Goal: Use online tool/utility: Use online tool/utility

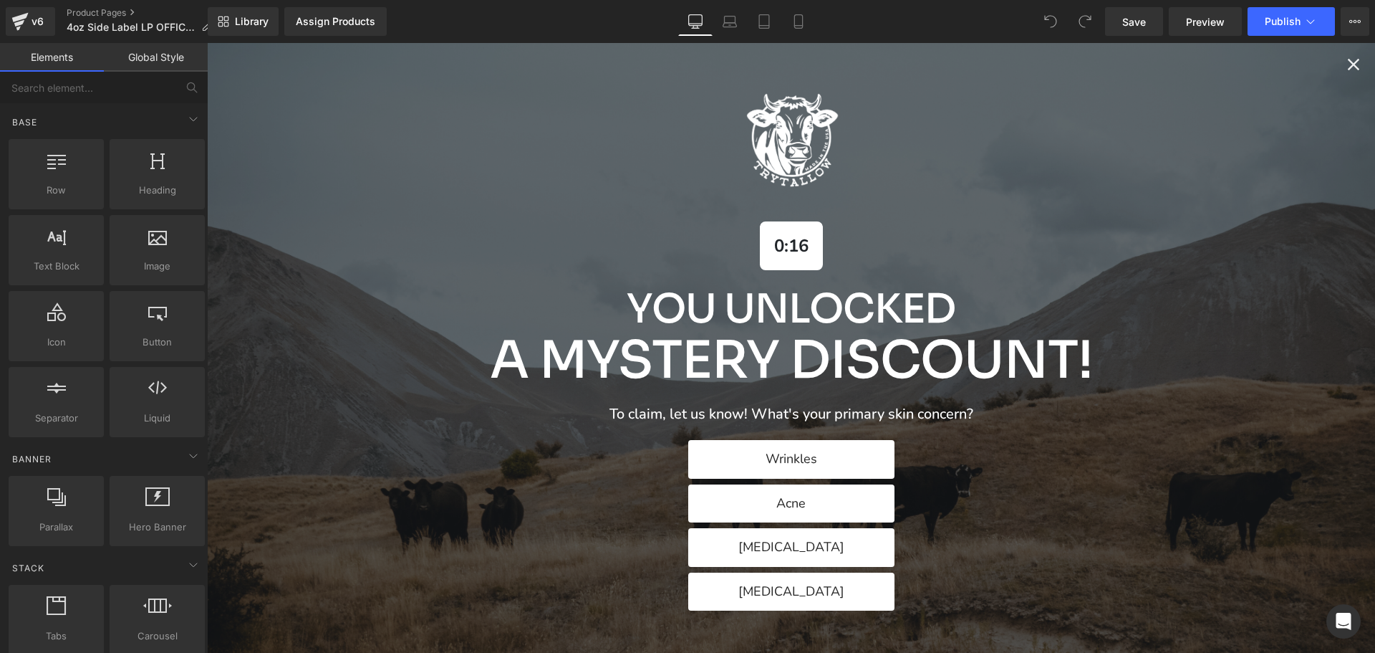
click at [1344, 64] on icon "Close popup" at bounding box center [1354, 64] width 20 height 20
click at [1344, 59] on icon "Close popup" at bounding box center [1354, 64] width 20 height 20
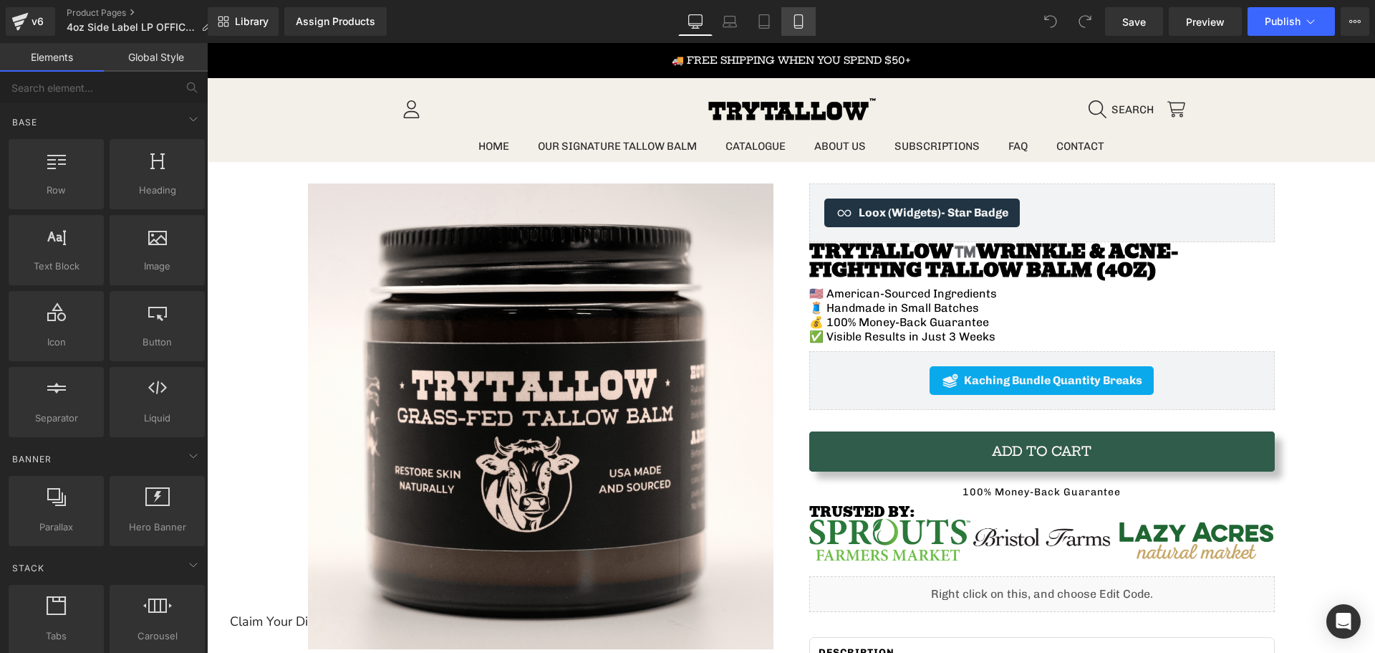
click at [802, 23] on icon at bounding box center [799, 21] width 14 height 14
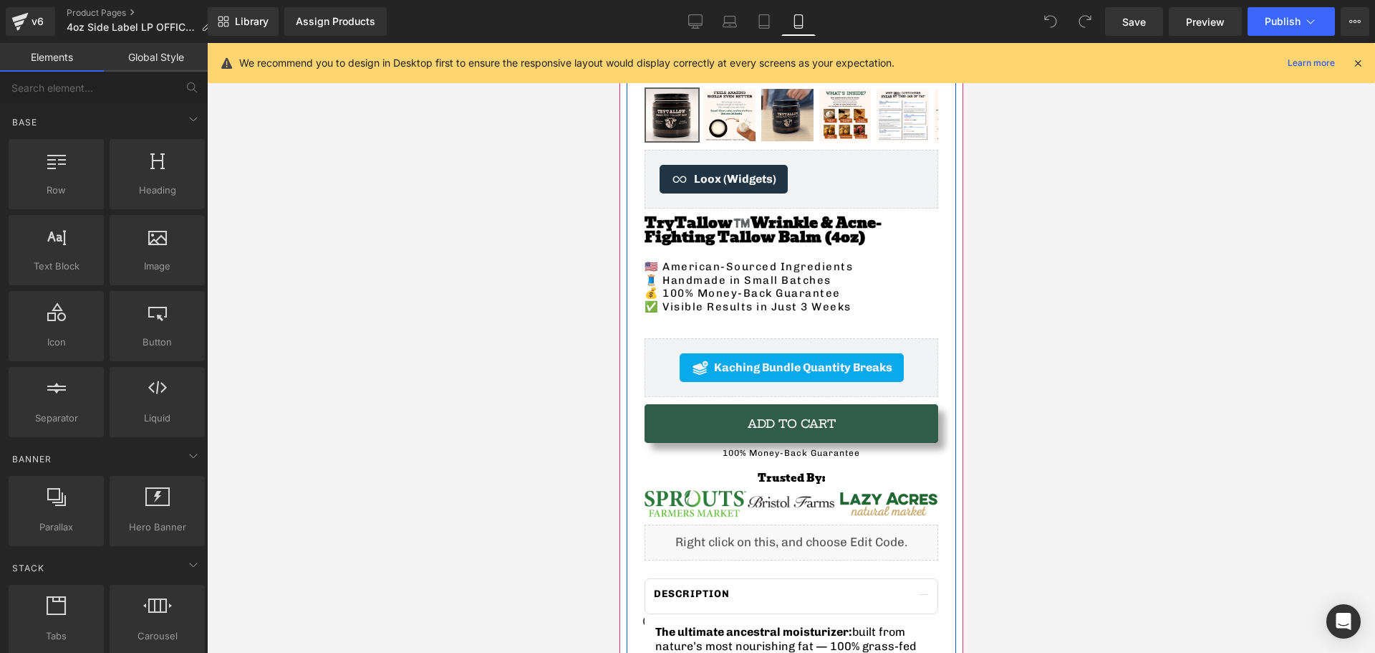
scroll to position [358, 0]
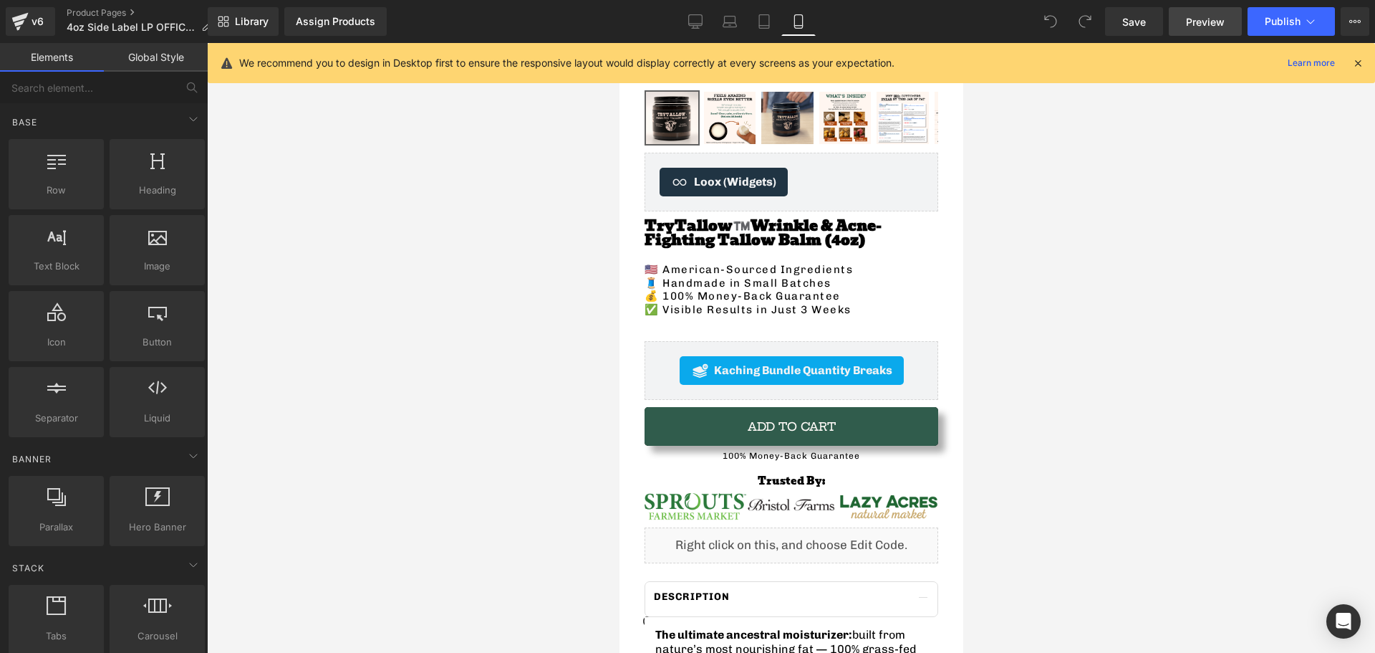
click at [1208, 24] on span "Preview" at bounding box center [1205, 21] width 39 height 15
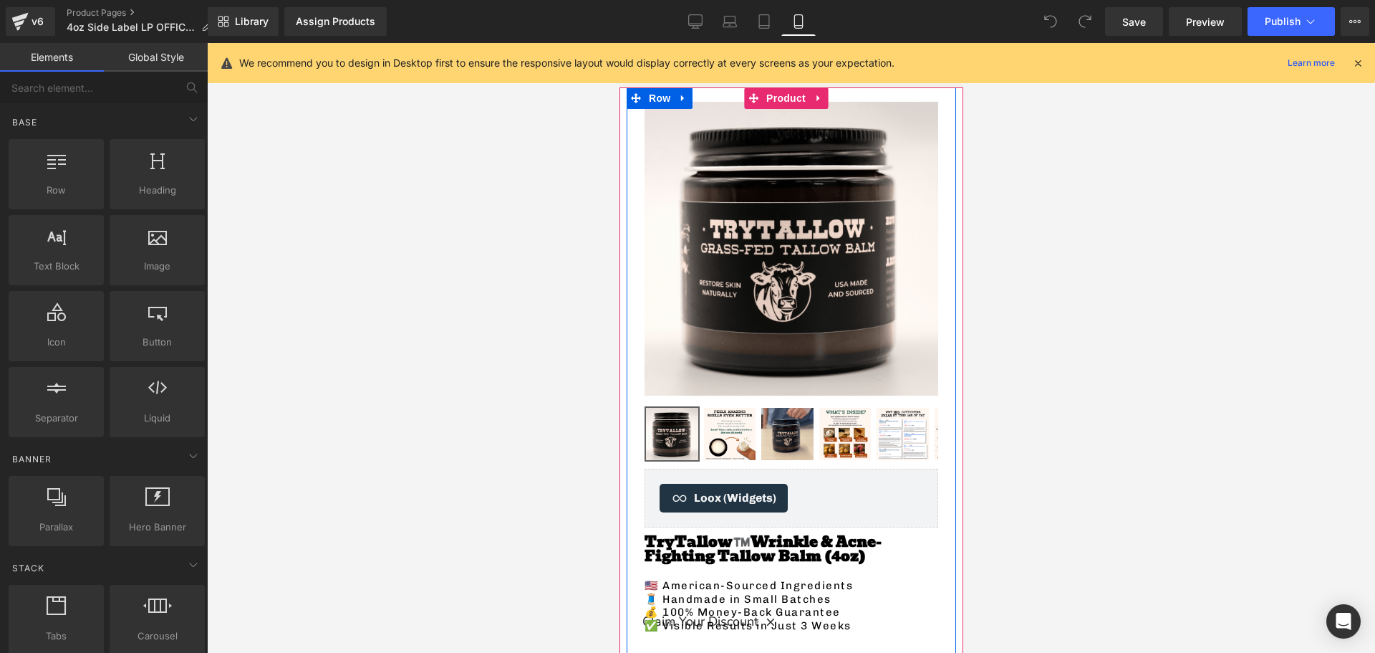
scroll to position [0, 0]
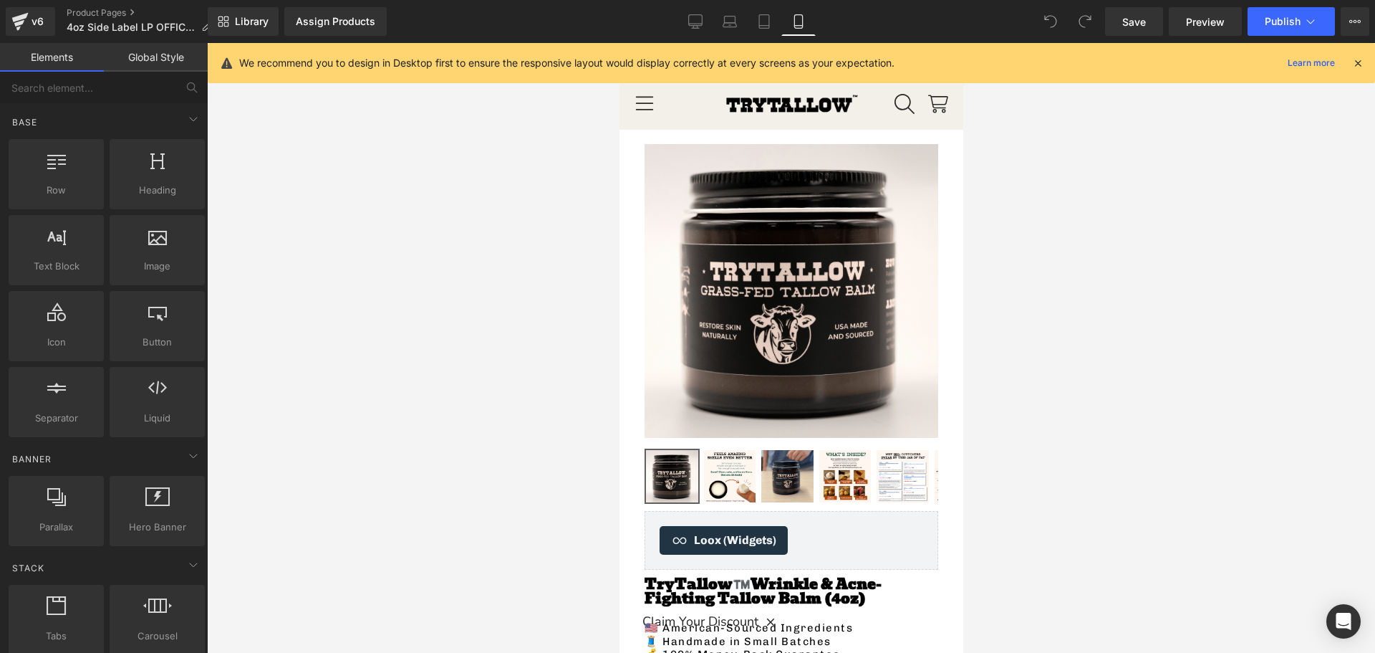
click at [1351, 62] on div "We recommend you to design in Desktop first to ensure the responsive layout wou…" at bounding box center [795, 62] width 1113 height 17
click at [1362, 62] on icon at bounding box center [1358, 63] width 13 height 13
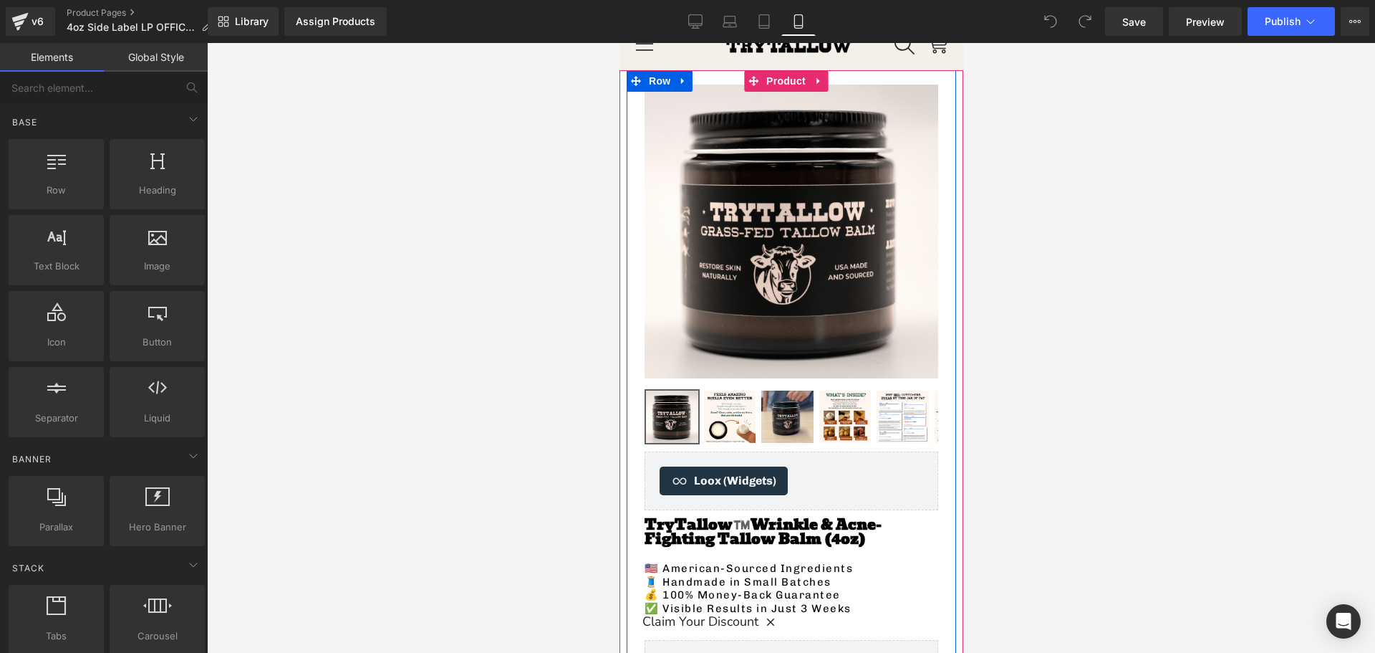
scroll to position [72, 0]
